Goal: Information Seeking & Learning: Find specific fact

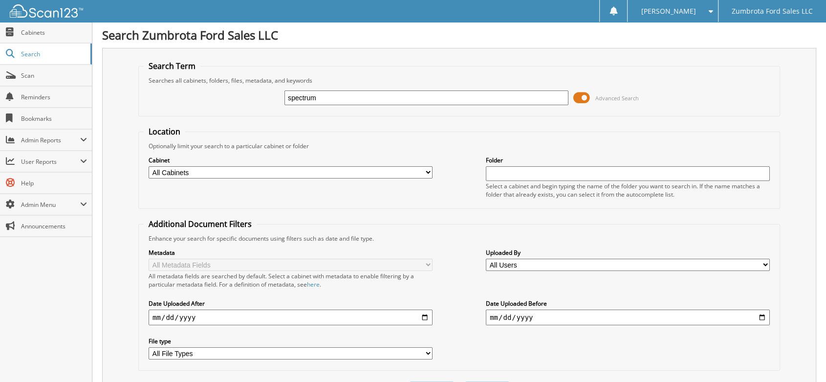
type input "spectrum"
click at [585, 96] on span at bounding box center [581, 97] width 17 height 15
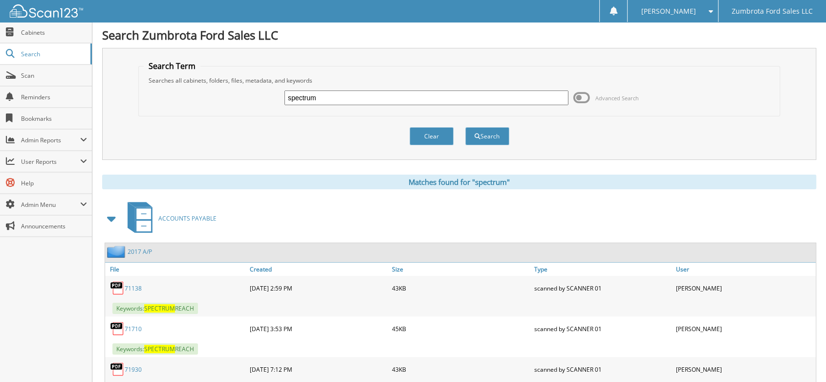
click at [399, 102] on input "spectrum" at bounding box center [426, 97] width 284 height 15
type input "charter"
click at [465, 127] on button "Search" at bounding box center [487, 136] width 44 height 18
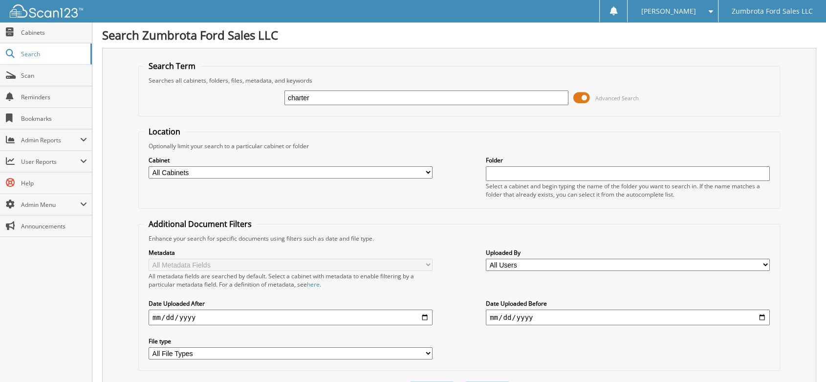
click at [581, 95] on span at bounding box center [581, 97] width 17 height 15
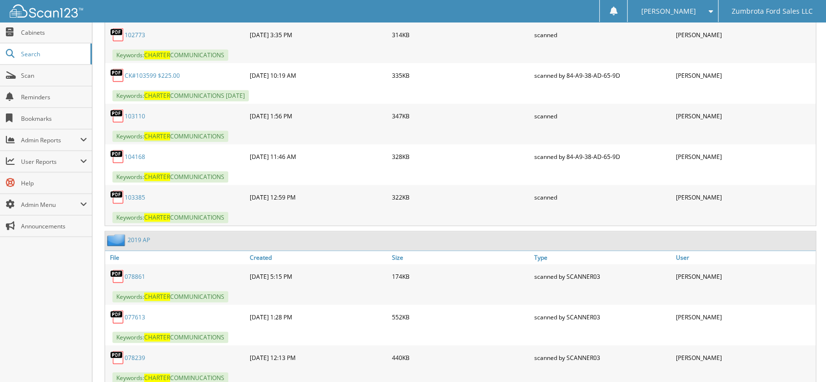
scroll to position [651, 0]
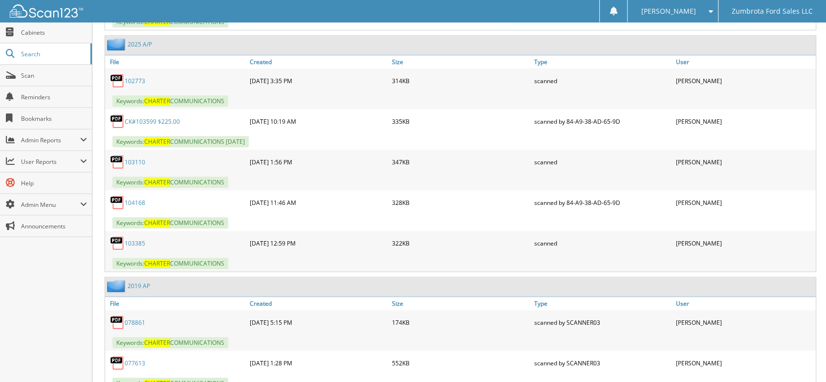
click at [154, 117] on link "CK#103599 $225.00" at bounding box center [152, 121] width 55 height 8
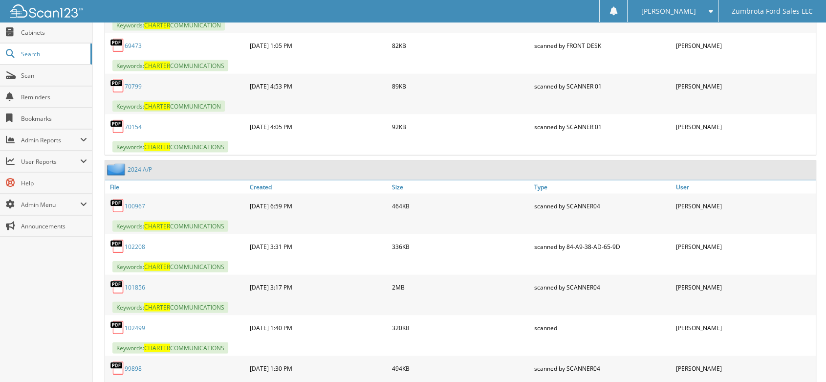
scroll to position [2225, 0]
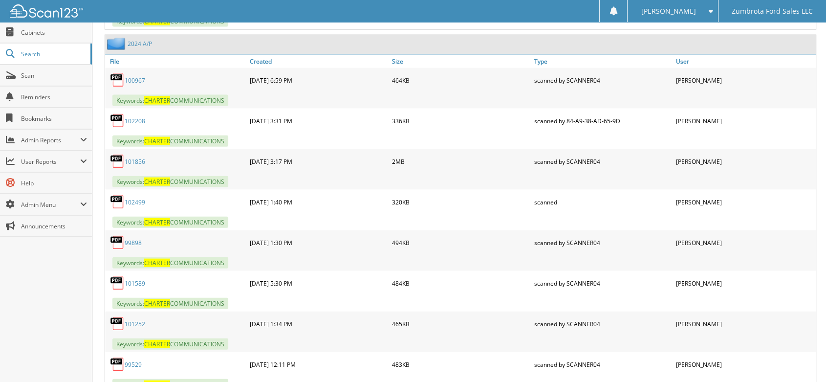
drag, startPoint x: 135, startPoint y: 106, endPoint x: 410, endPoint y: 139, distance: 277.0
click at [410, 151] on div "2MB" at bounding box center [460, 161] width 142 height 20
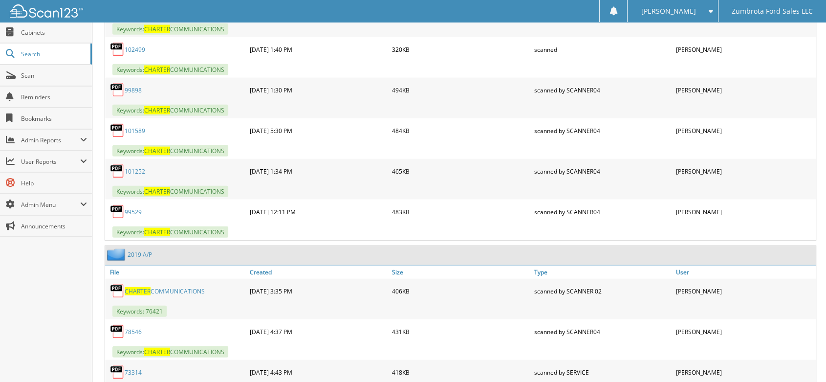
scroll to position [2215, 0]
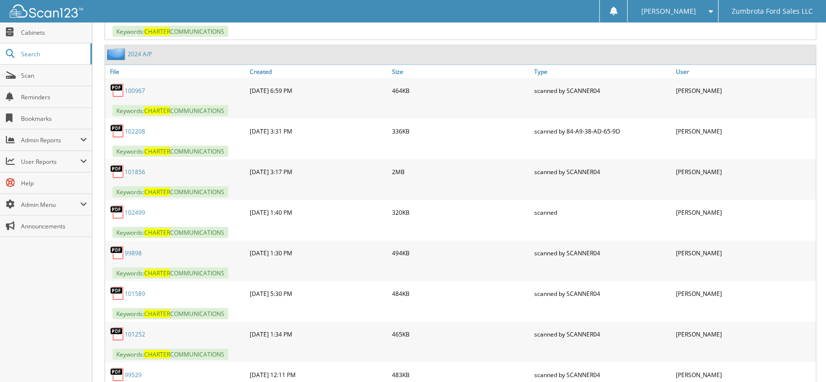
drag, startPoint x: 136, startPoint y: 108, endPoint x: 145, endPoint y: 116, distance: 11.7
click at [145, 121] on div "102208" at bounding box center [176, 131] width 142 height 20
click at [119, 83] on img at bounding box center [117, 90] width 15 height 15
click at [135, 86] on link "100967" at bounding box center [135, 90] width 21 height 8
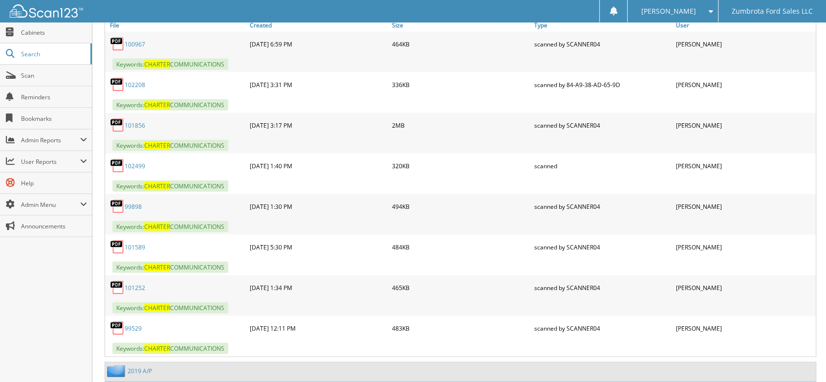
scroll to position [2269, 0]
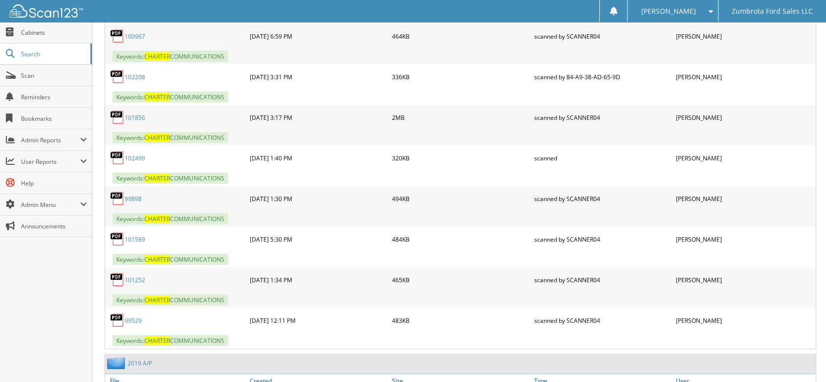
click at [131, 316] on link "99529" at bounding box center [133, 320] width 17 height 8
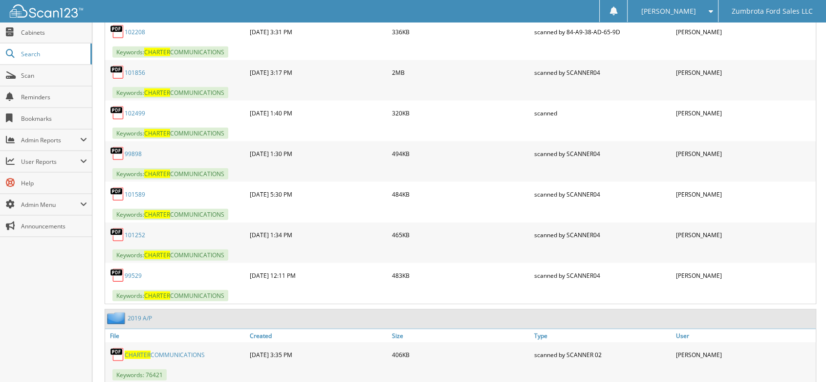
scroll to position [2323, 0]
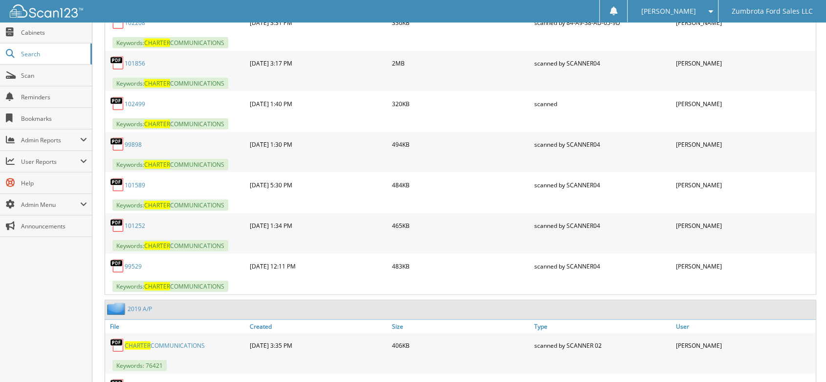
click at [151, 341] on link "CHARTER COMMUNICATIONS" at bounding box center [165, 345] width 80 height 8
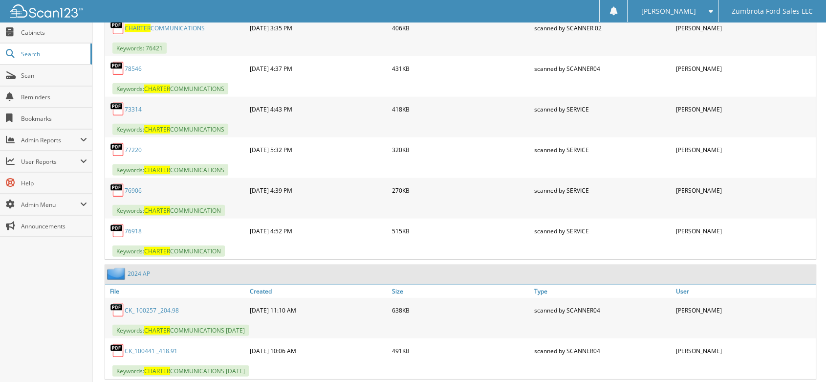
scroll to position [2649, 0]
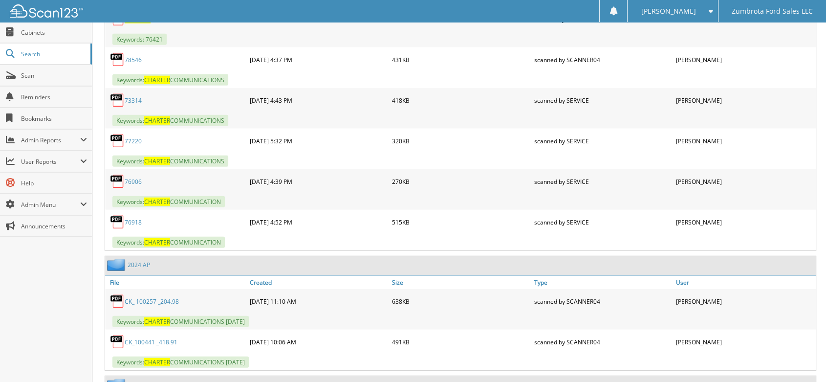
click at [128, 297] on link "CK_ 100257 _204.98" at bounding box center [152, 301] width 54 height 8
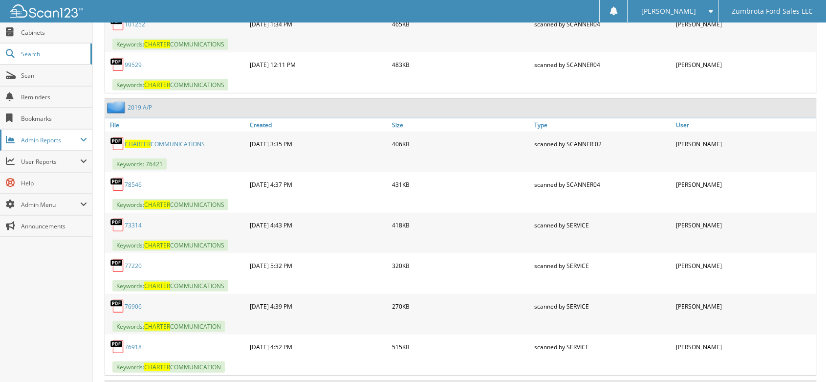
scroll to position [2378, 0]
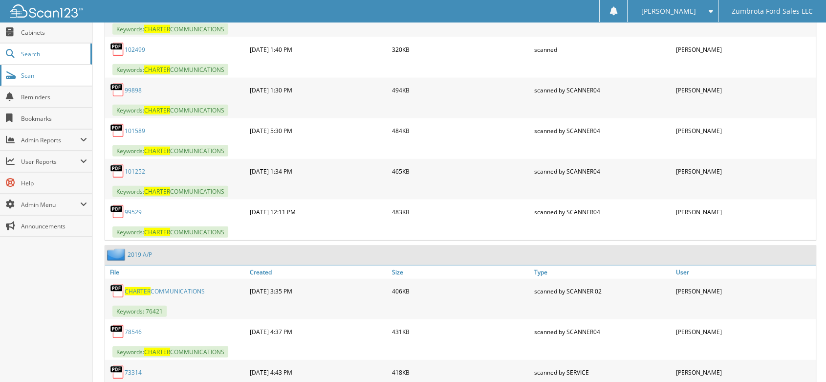
click at [58, 83] on link "Scan" at bounding box center [46, 75] width 92 height 21
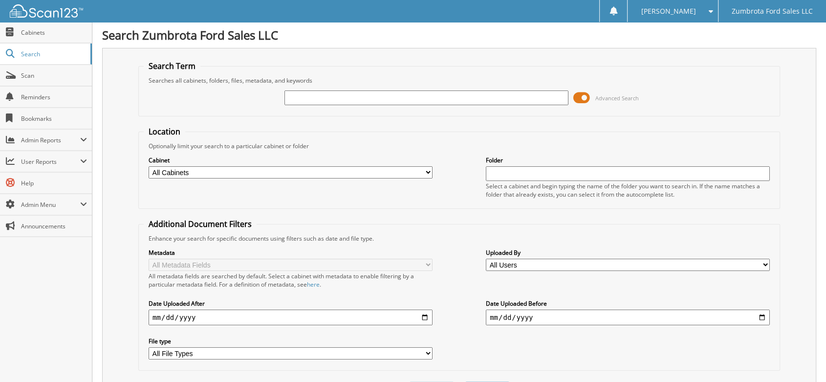
click at [580, 96] on span at bounding box center [581, 97] width 17 height 15
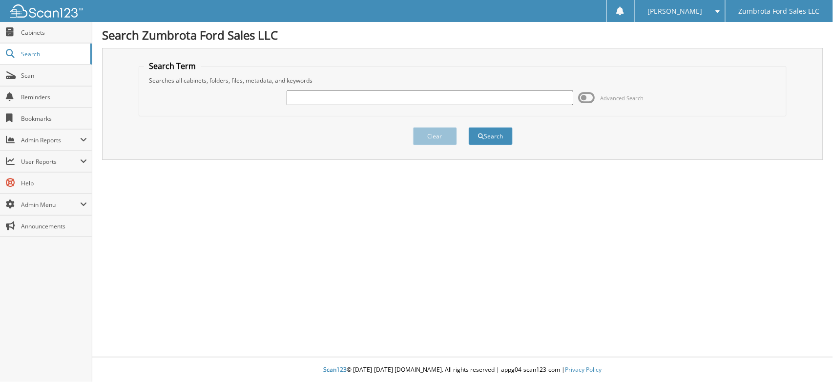
click at [651, 102] on div "Advanced Search" at bounding box center [463, 98] width 638 height 26
drag, startPoint x: 651, startPoint y: 119, endPoint x: 646, endPoint y: 114, distance: 6.6
click at [649, 118] on div "Clear Search" at bounding box center [463, 136] width 648 height 40
click at [496, 99] on input "text" at bounding box center [430, 97] width 287 height 15
type input "grimsrud"
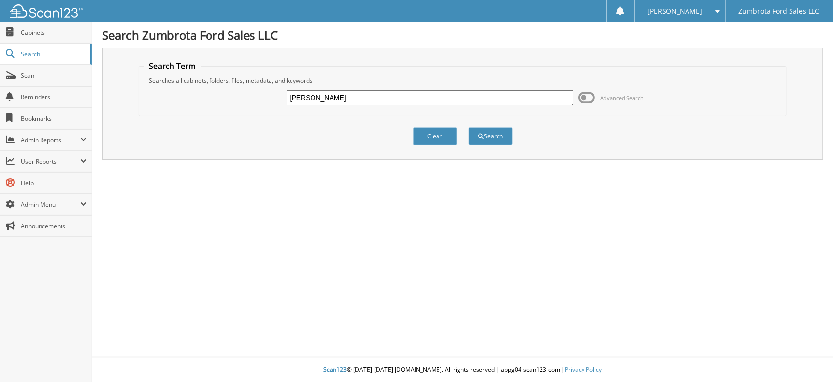
click at [469, 127] on button "Search" at bounding box center [491, 136] width 44 height 18
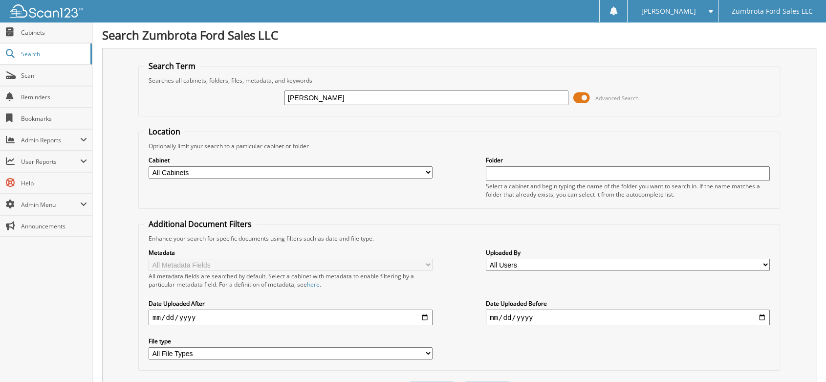
click at [577, 92] on span at bounding box center [581, 97] width 17 height 15
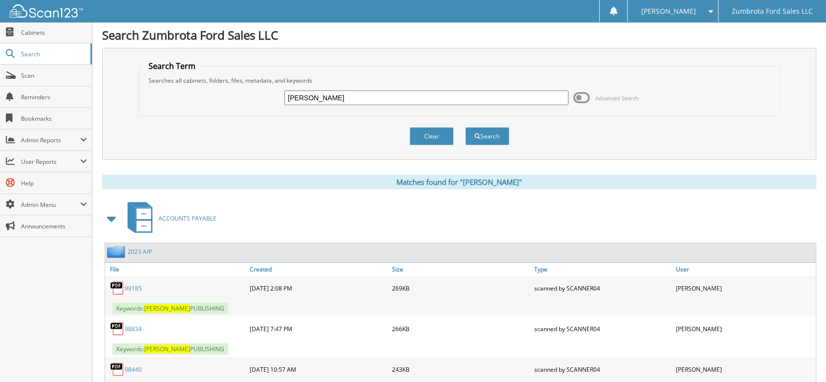
click at [108, 218] on span at bounding box center [112, 219] width 14 height 18
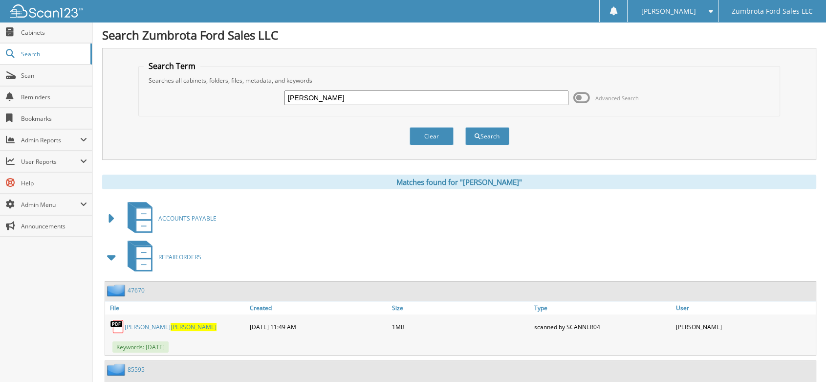
click at [108, 257] on span at bounding box center [112, 257] width 14 height 18
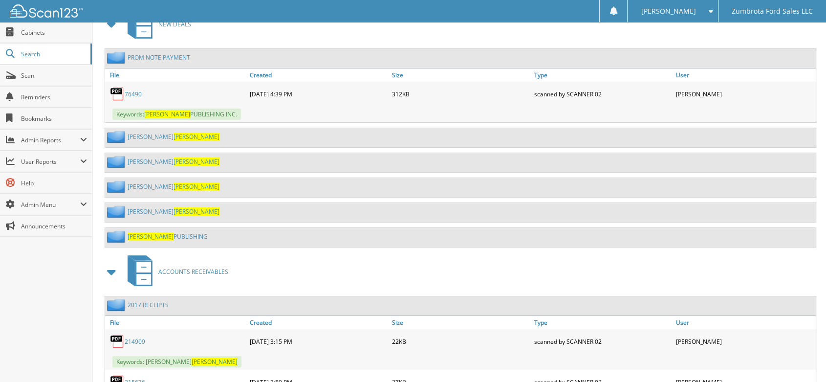
scroll to position [489, 0]
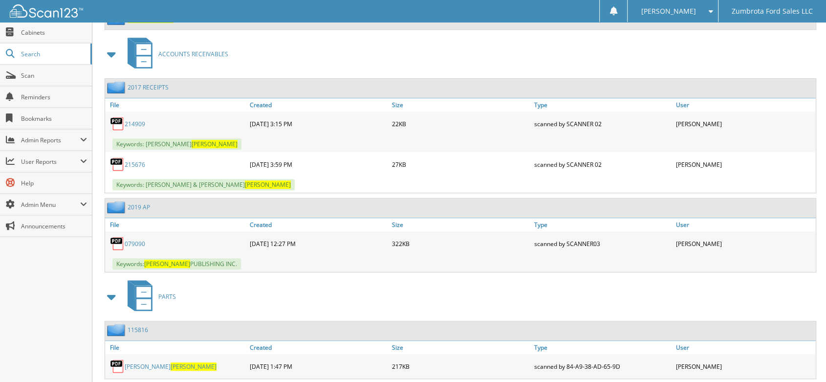
click at [113, 48] on span at bounding box center [112, 54] width 14 height 18
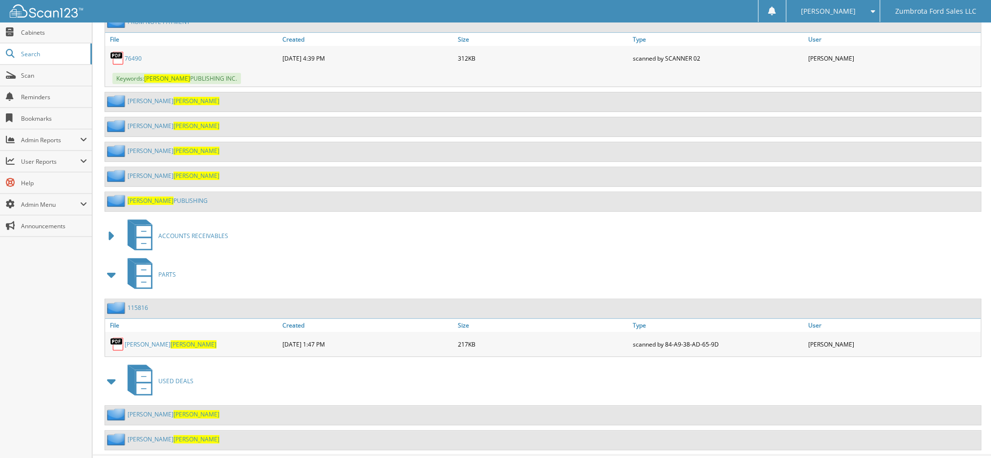
scroll to position [0, 0]
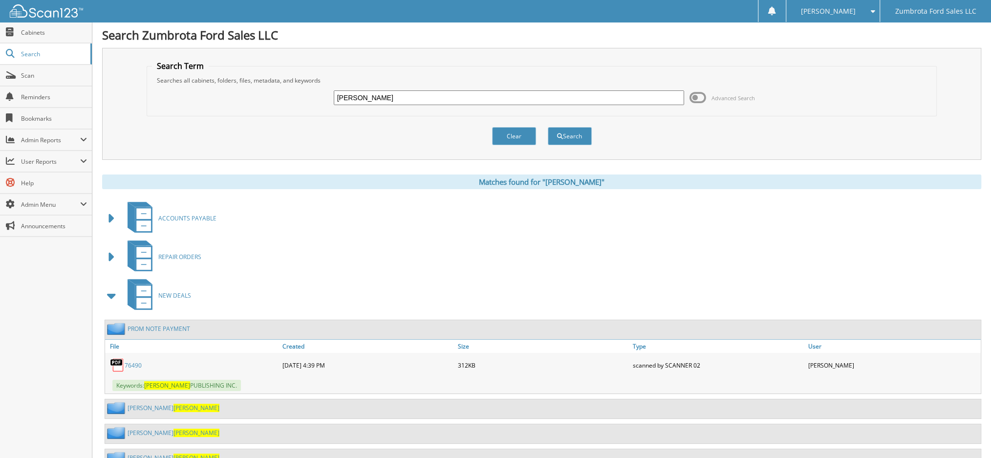
click at [415, 83] on fieldset "Search Term Searches all cabinets, folders, files, metadata, and keywords [PERS…" at bounding box center [542, 89] width 790 height 56
drag, startPoint x: 415, startPoint y: 83, endPoint x: 416, endPoint y: 96, distance: 13.2
click at [415, 86] on fieldset "Search Term Searches all cabinets, folders, files, metadata, and keywords [PERS…" at bounding box center [542, 89] width 790 height 56
click at [416, 97] on input "[PERSON_NAME]" at bounding box center [509, 97] width 351 height 15
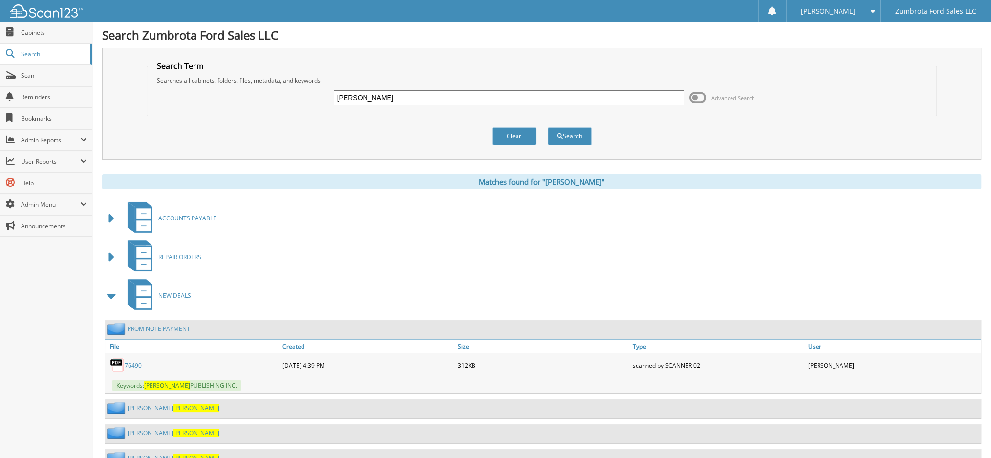
paste input "GR327506"
type input "GR327506"
click at [548, 127] on button "Search" at bounding box center [570, 136] width 44 height 18
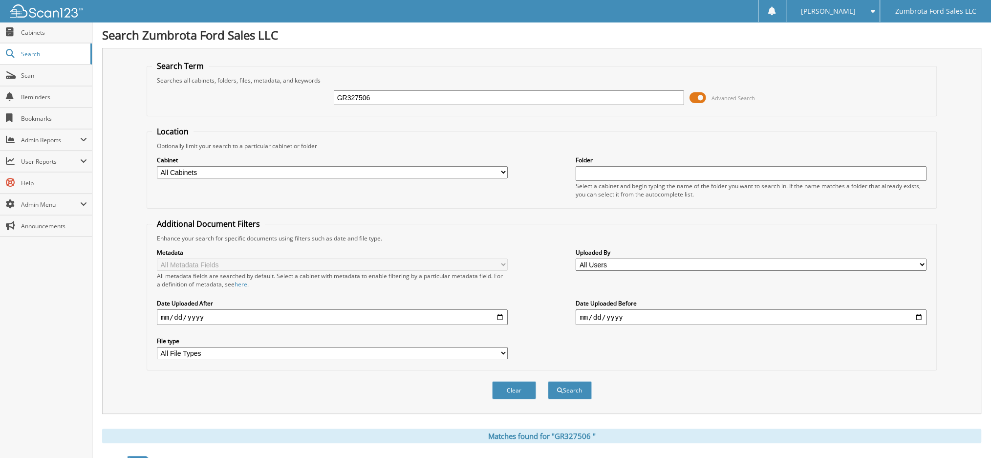
click at [694, 98] on span at bounding box center [697, 97] width 17 height 15
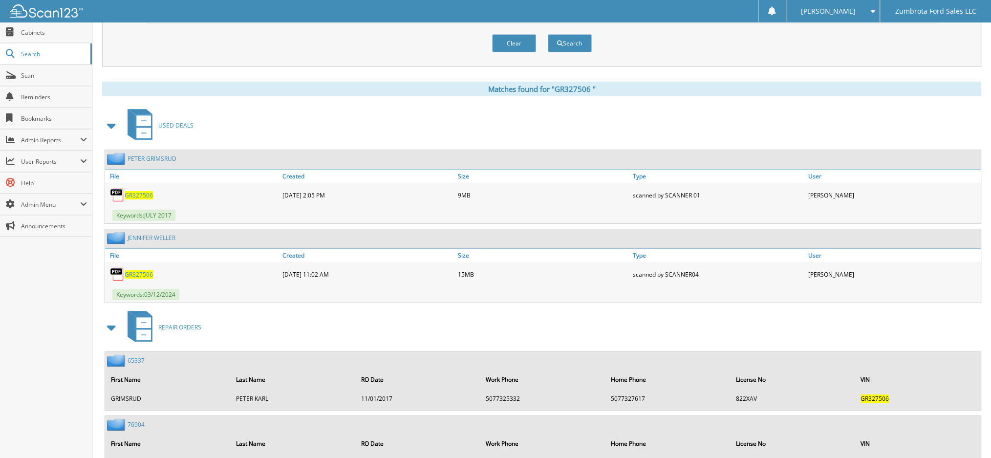
scroll to position [65, 0]
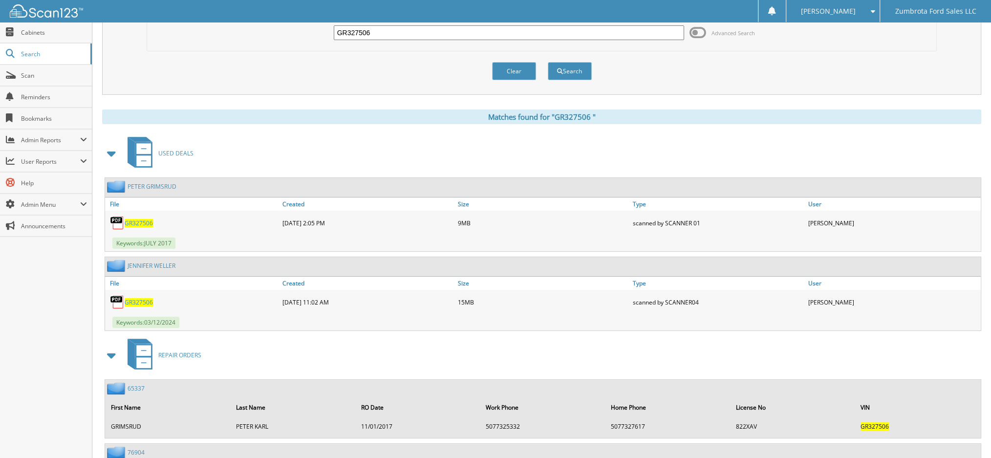
click at [135, 298] on span "G R 3 2 7 5 0 6" at bounding box center [139, 302] width 28 height 8
